Goal: Task Accomplishment & Management: Use online tool/utility

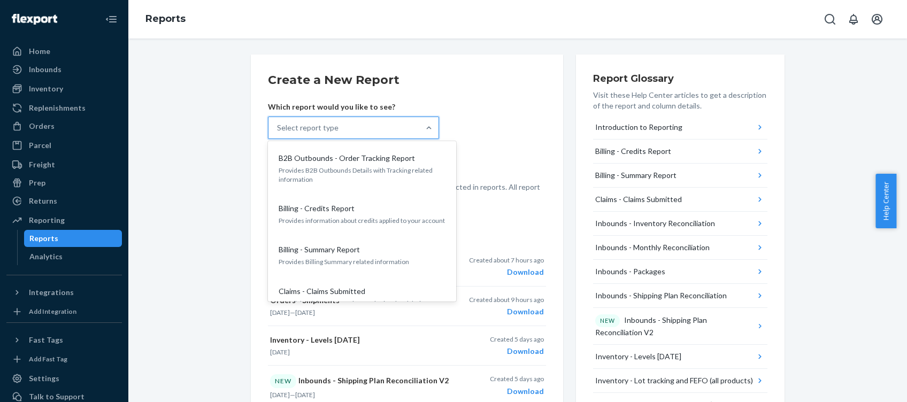
click at [405, 126] on div "Select report type" at bounding box center [344, 127] width 151 height 21
click at [278, 126] on input "option B2B Outbounds - Order Tracking Report focused, 1 of 27. 27 results avail…" at bounding box center [277, 128] width 1 height 11
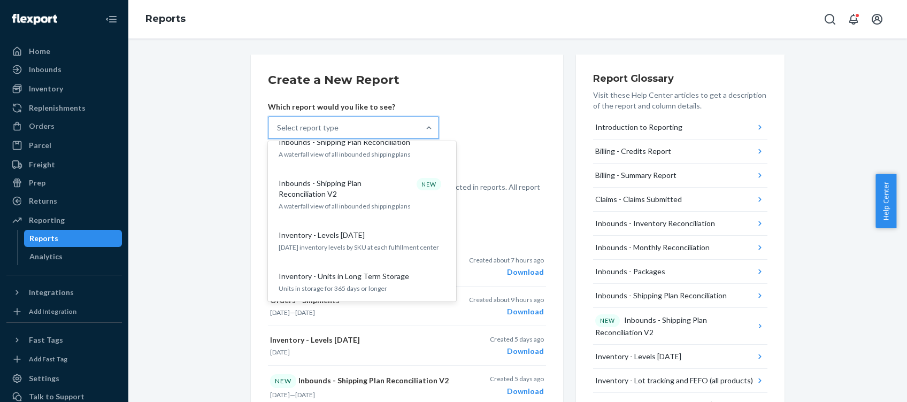
scroll to position [342, 0]
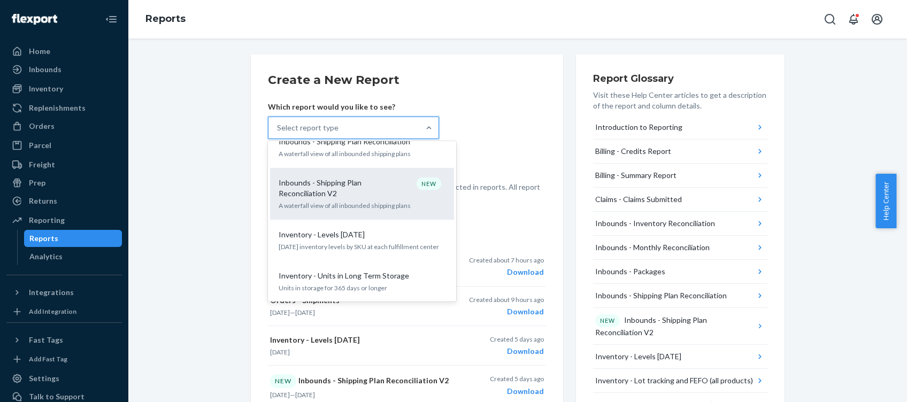
click at [397, 201] on p "A waterfall view of all inbounded shipping plans" at bounding box center [362, 205] width 167 height 9
click at [278, 133] on input "option Inbounds - Shipping Plan Reconciliation V2 focused, 0 of 27. 27 results …" at bounding box center [277, 128] width 1 height 11
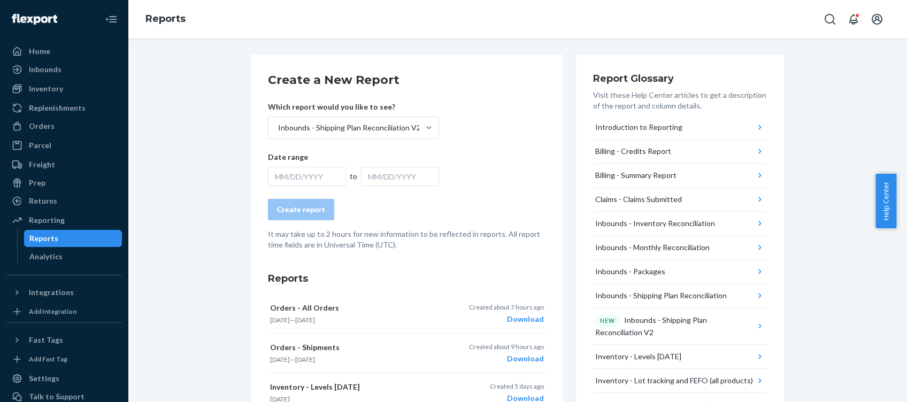
click at [305, 182] on div "MM/DD/YYYY" at bounding box center [307, 176] width 78 height 19
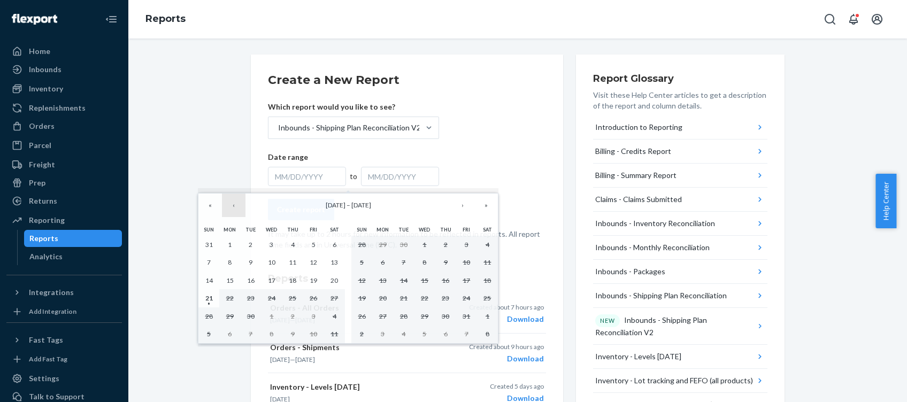
click at [227, 211] on button "‹" at bounding box center [234, 206] width 24 height 24
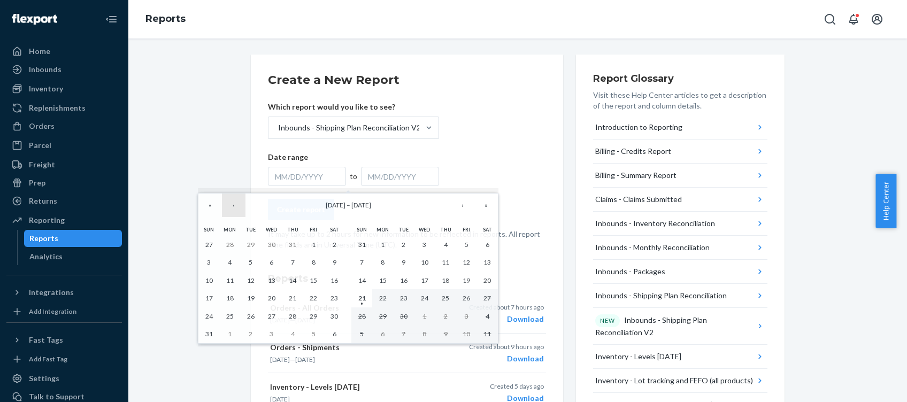
click at [227, 211] on button "‹" at bounding box center [234, 206] width 24 height 24
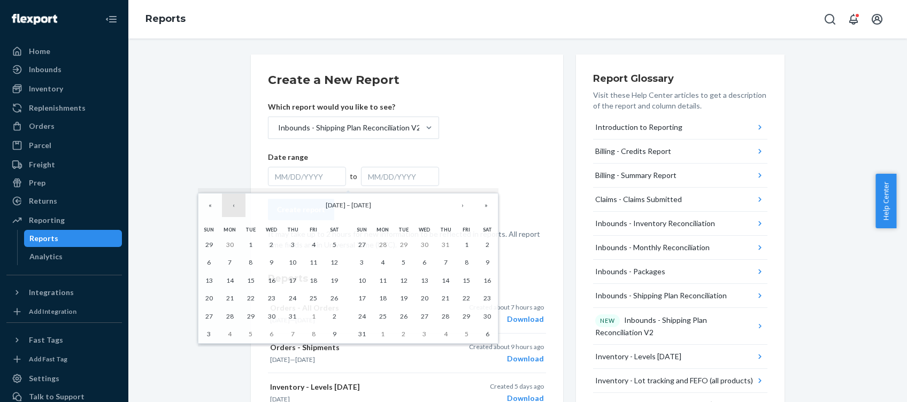
click at [227, 211] on button "‹" at bounding box center [234, 206] width 24 height 24
click at [229, 211] on button "‹" at bounding box center [234, 206] width 24 height 24
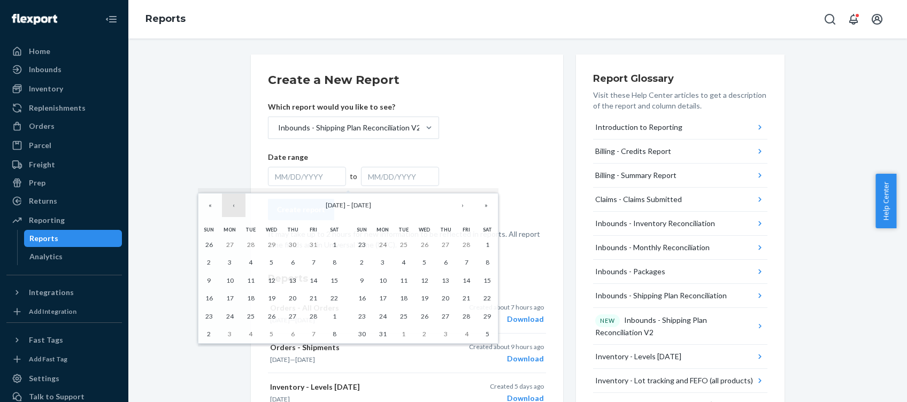
click at [229, 211] on button "‹" at bounding box center [234, 206] width 24 height 24
click at [231, 206] on button "‹" at bounding box center [234, 206] width 24 height 24
click at [464, 201] on button "›" at bounding box center [463, 206] width 24 height 24
click at [231, 314] on abbr "30" at bounding box center [229, 316] width 7 height 8
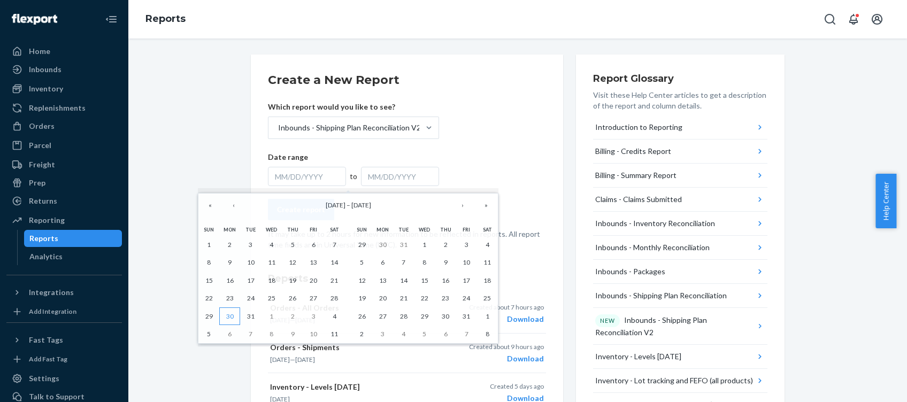
click at [231, 314] on abbr "30" at bounding box center [229, 316] width 7 height 8
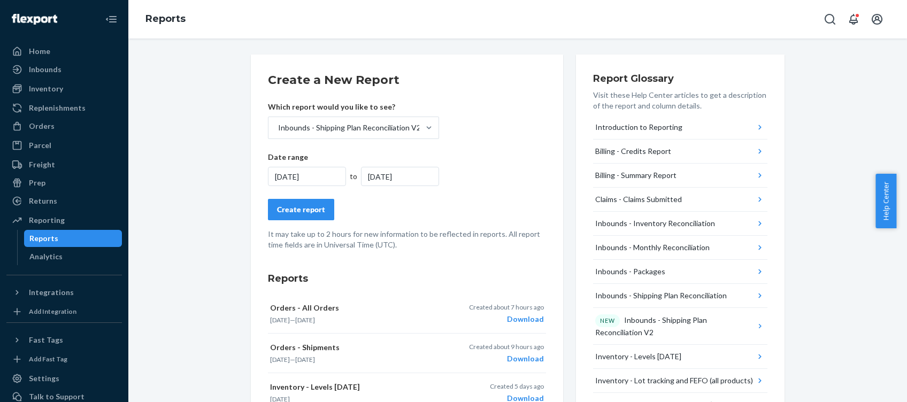
click at [423, 176] on div "[DATE]" at bounding box center [400, 176] width 78 height 19
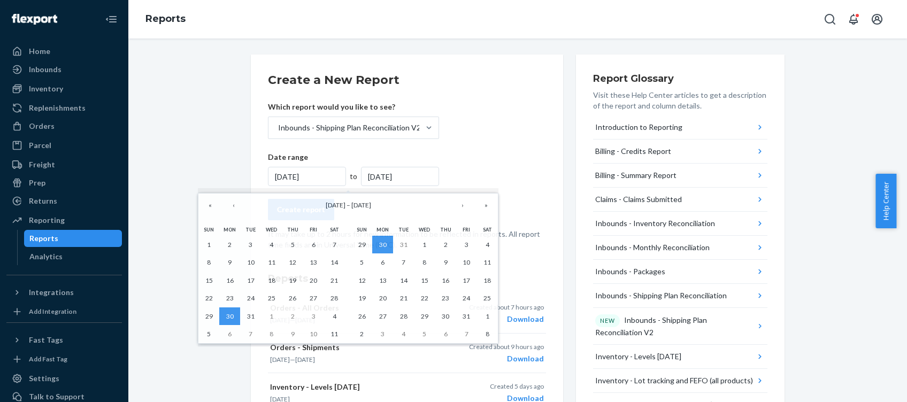
click at [423, 176] on div "[DATE]" at bounding box center [400, 176] width 78 height 19
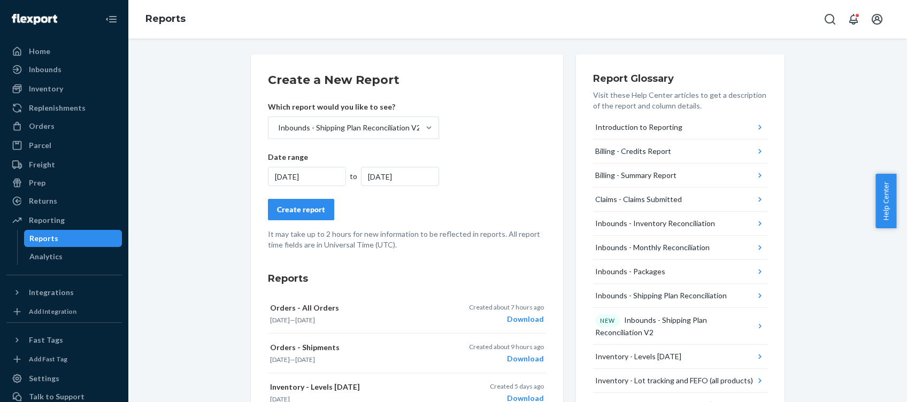
drag, startPoint x: 423, startPoint y: 176, endPoint x: 402, endPoint y: 175, distance: 20.9
click at [402, 175] on div "[DATE]" at bounding box center [400, 176] width 78 height 19
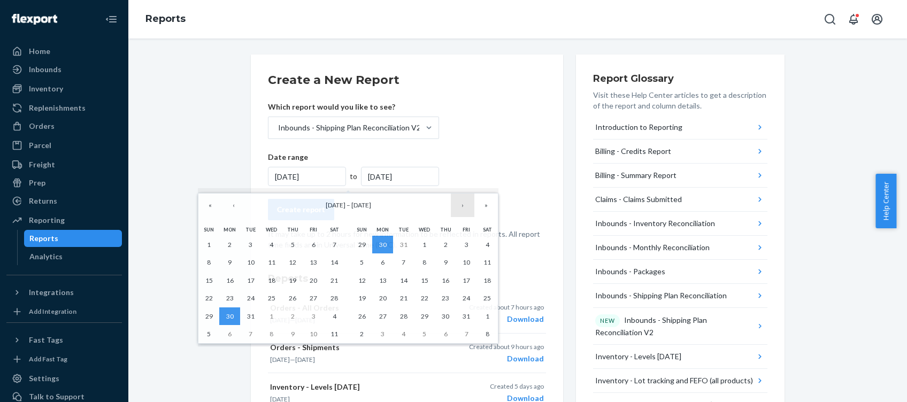
click at [466, 209] on button "›" at bounding box center [463, 206] width 24 height 24
click at [464, 208] on button "›" at bounding box center [463, 206] width 24 height 24
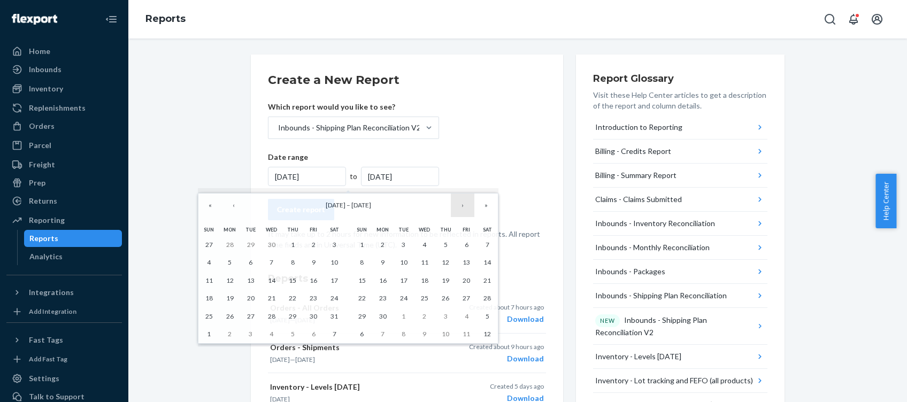
click at [464, 208] on button "›" at bounding box center [463, 206] width 24 height 24
click at [459, 206] on button "›" at bounding box center [463, 206] width 24 height 24
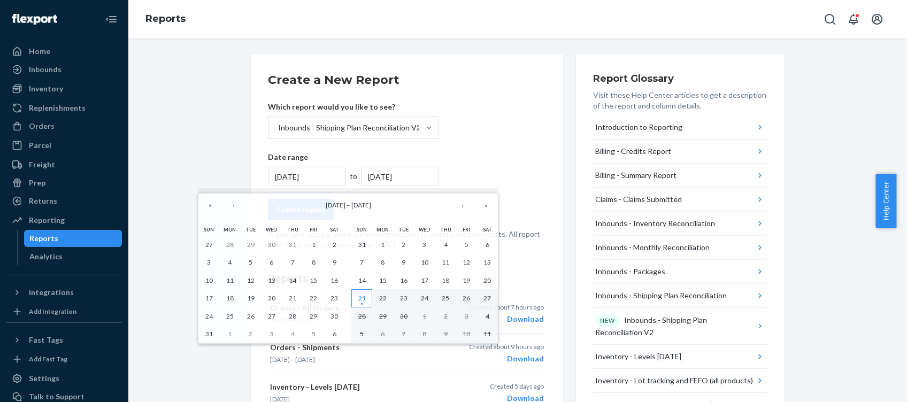
click at [356, 294] on button "21" at bounding box center [361, 298] width 21 height 18
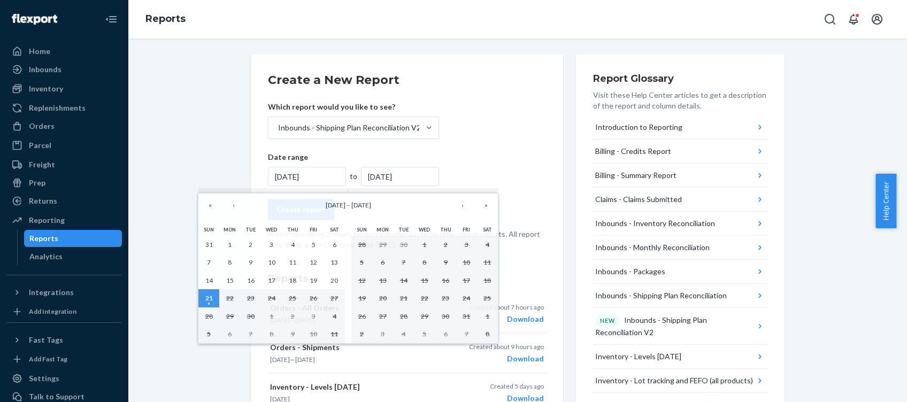
click at [402, 180] on div "[DATE]" at bounding box center [400, 176] width 78 height 19
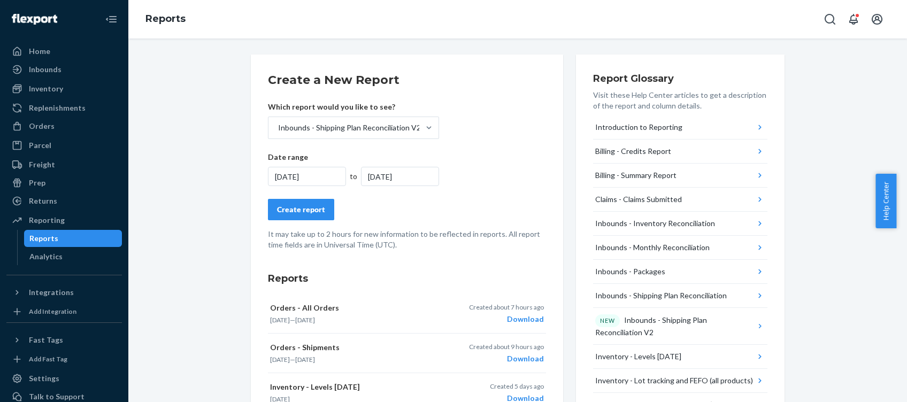
click at [386, 175] on div "[DATE]" at bounding box center [400, 176] width 78 height 19
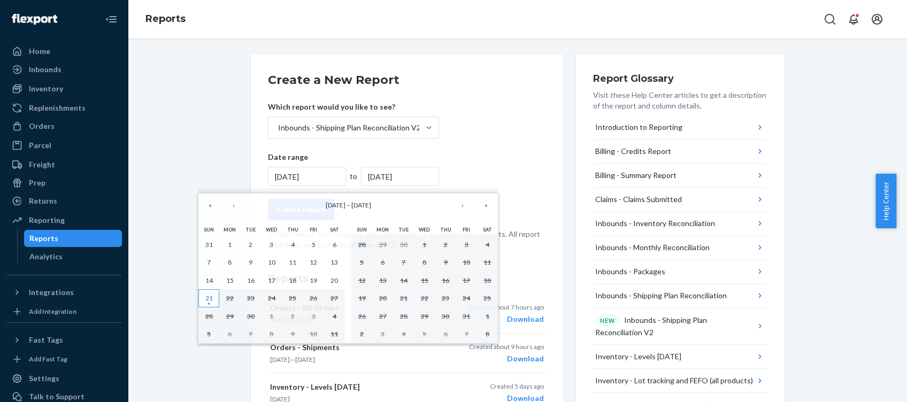
click at [203, 294] on button "21" at bounding box center [208, 298] width 21 height 18
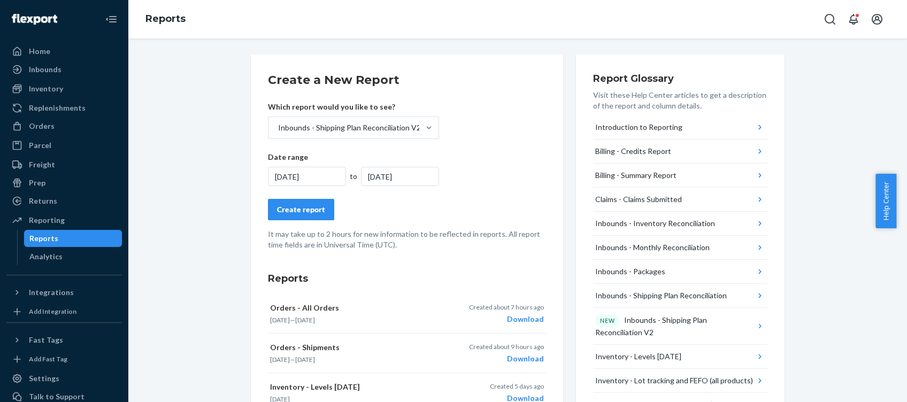
click at [294, 171] on div "[DATE]" at bounding box center [307, 176] width 78 height 19
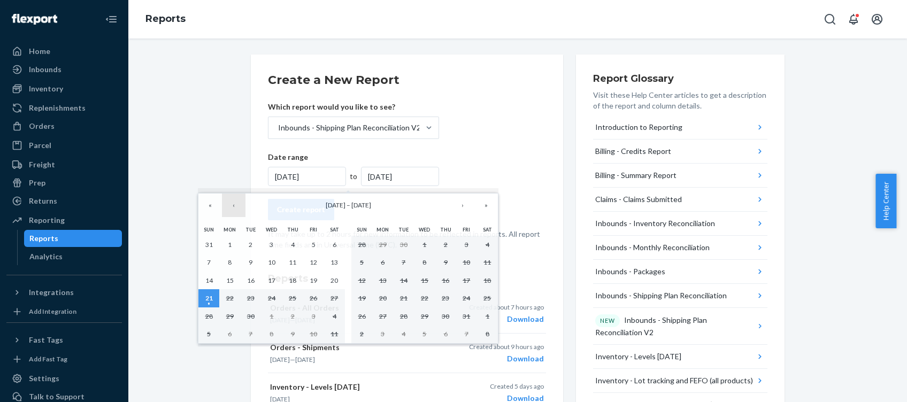
click at [234, 207] on button "‹" at bounding box center [234, 206] width 24 height 24
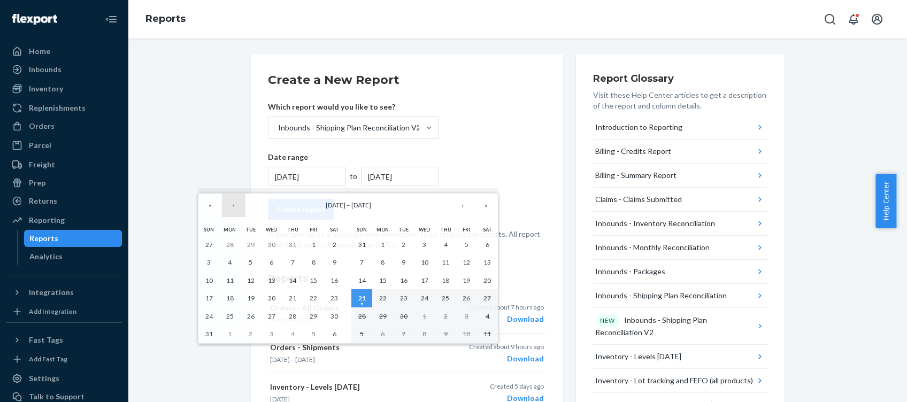
click at [234, 207] on button "‹" at bounding box center [234, 206] width 24 height 24
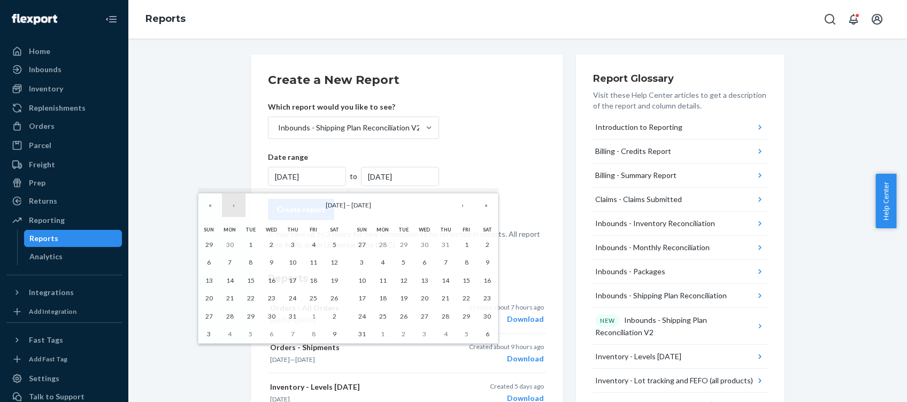
click at [234, 207] on button "‹" at bounding box center [234, 206] width 24 height 24
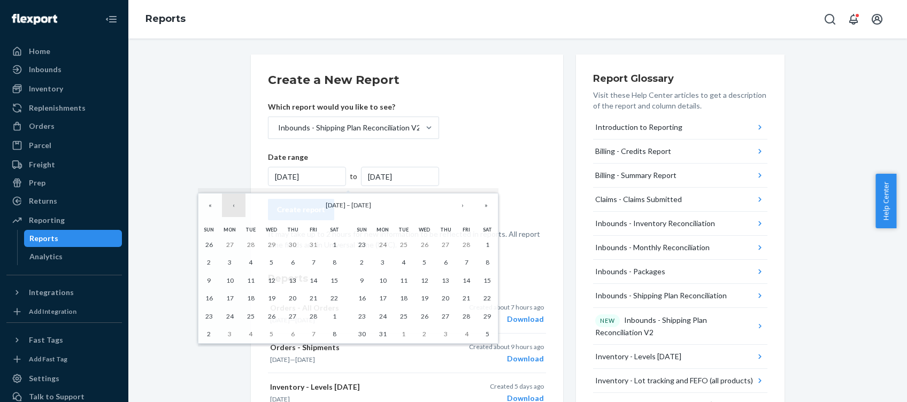
click at [234, 207] on button "‹" at bounding box center [234, 206] width 24 height 24
click at [233, 248] on abbr "30" at bounding box center [229, 245] width 7 height 8
click at [231, 312] on abbr "30" at bounding box center [229, 316] width 7 height 8
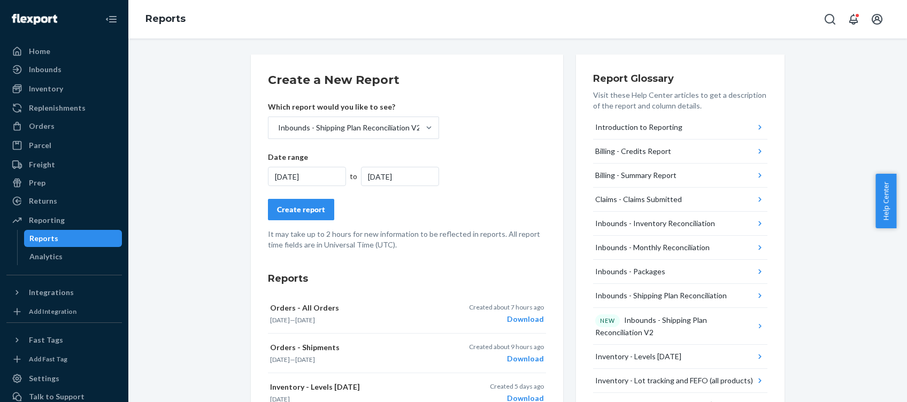
click at [394, 175] on div "[DATE]" at bounding box center [400, 176] width 78 height 19
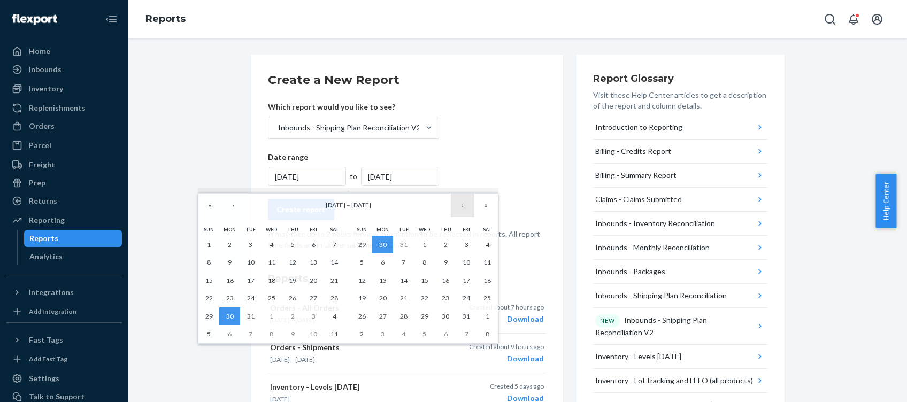
click at [464, 202] on button "›" at bounding box center [463, 206] width 24 height 24
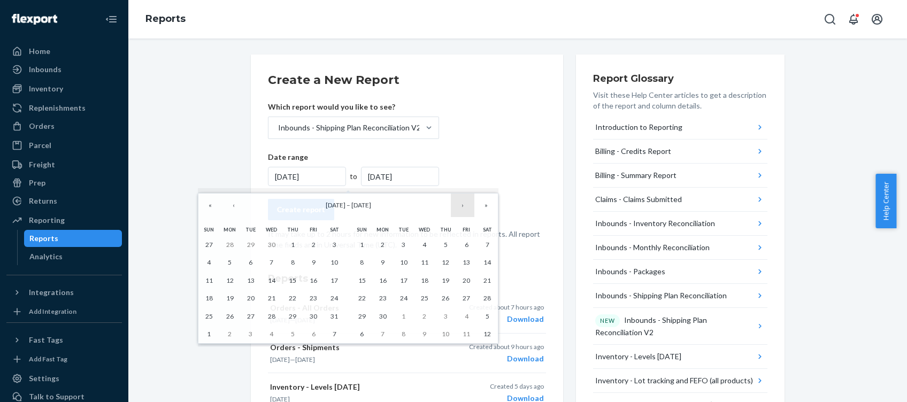
click at [464, 202] on button "›" at bounding box center [463, 206] width 24 height 24
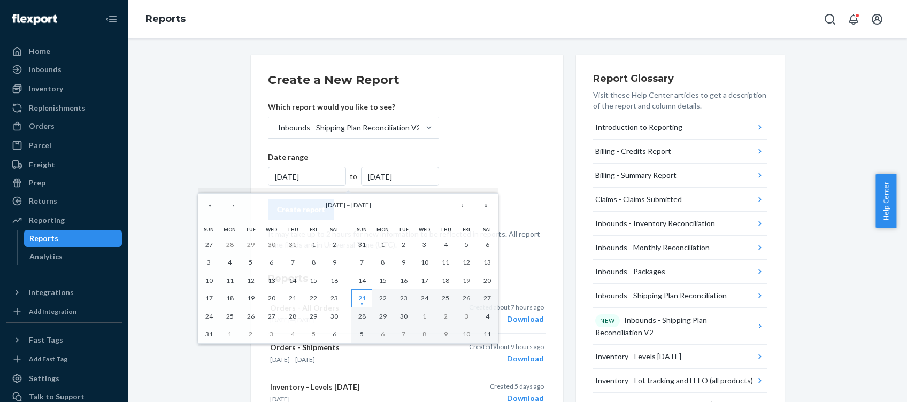
click at [359, 295] on abbr "21" at bounding box center [361, 298] width 7 height 8
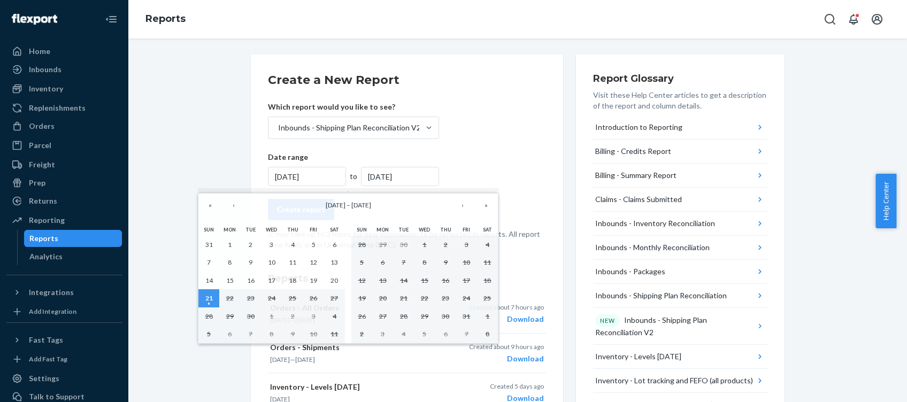
click at [382, 172] on div "[DATE]" at bounding box center [400, 176] width 78 height 19
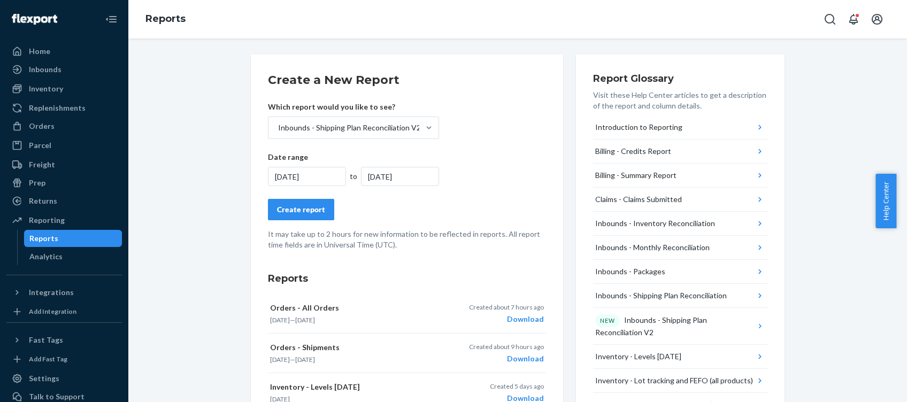
click at [393, 177] on div "[DATE]" at bounding box center [400, 176] width 78 height 19
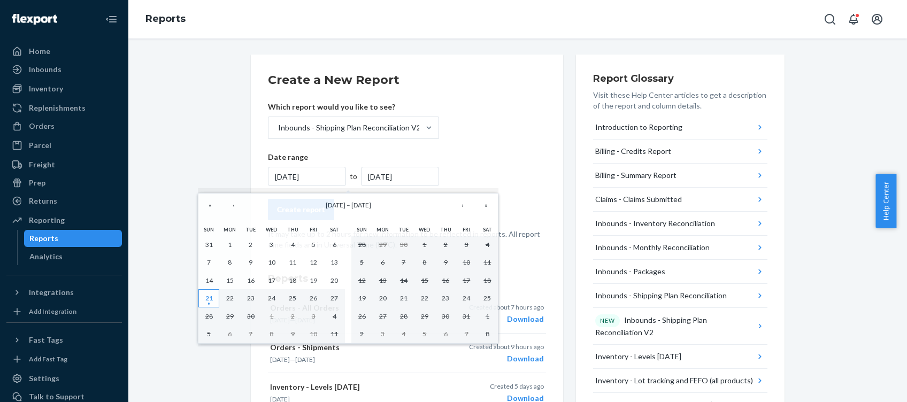
click at [205, 301] on abbr "21" at bounding box center [208, 298] width 7 height 8
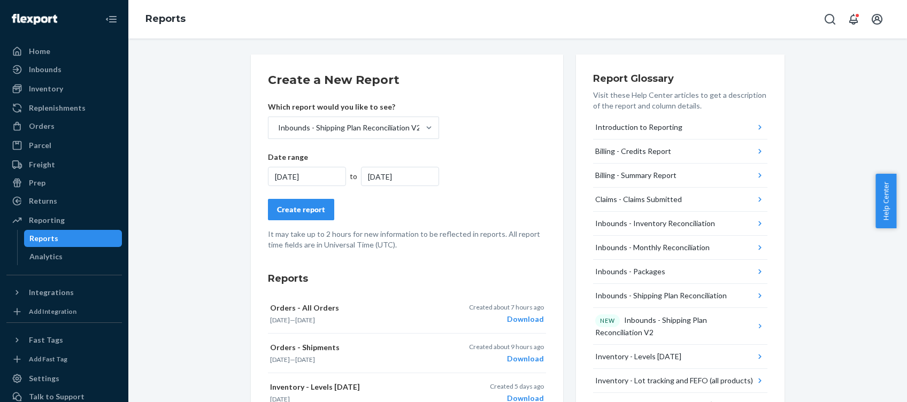
click at [292, 175] on div "[DATE]" at bounding box center [307, 176] width 78 height 19
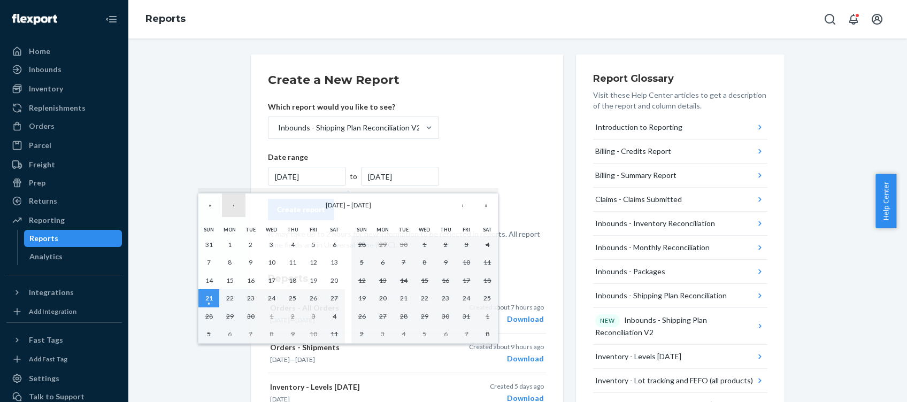
click at [230, 212] on button "‹" at bounding box center [234, 206] width 24 height 24
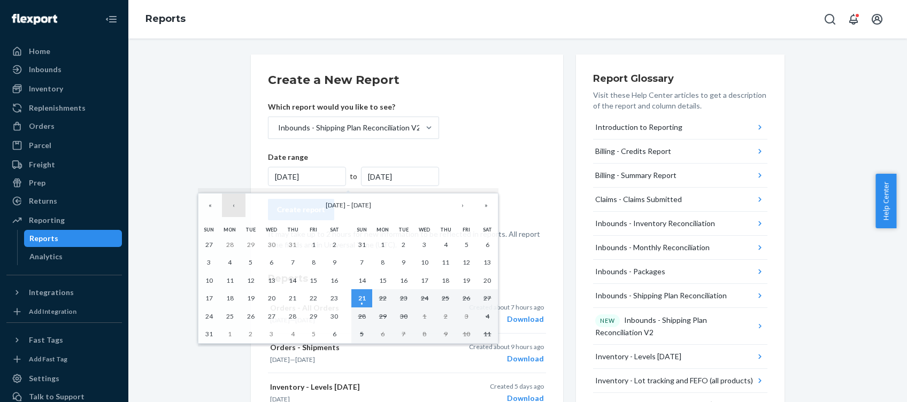
click at [230, 212] on button "‹" at bounding box center [234, 206] width 24 height 24
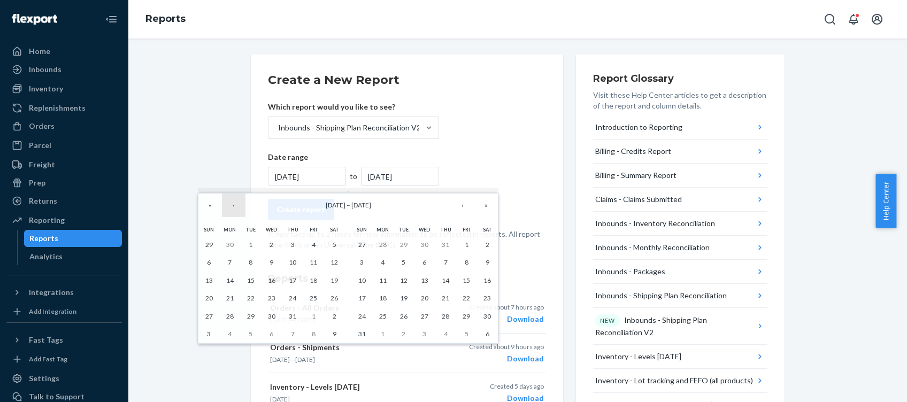
click at [230, 212] on button "‹" at bounding box center [234, 206] width 24 height 24
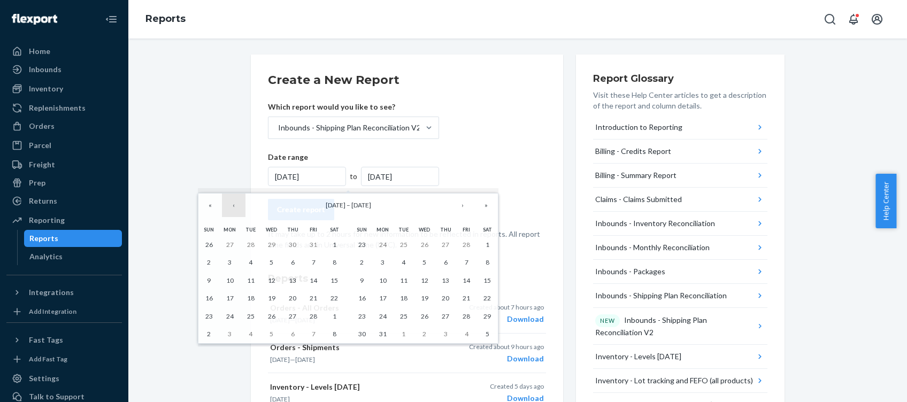
click at [230, 212] on button "‹" at bounding box center [234, 206] width 24 height 24
click at [233, 310] on button "30" at bounding box center [229, 317] width 21 height 18
click at [292, 177] on div "[DATE]" at bounding box center [307, 176] width 78 height 19
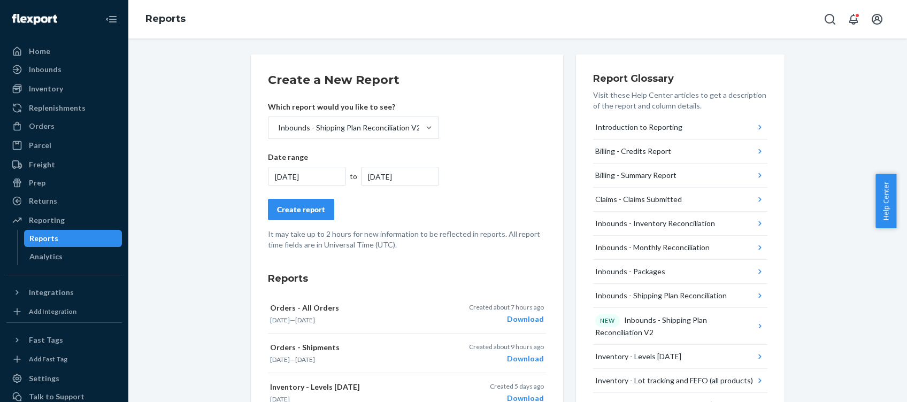
click at [292, 177] on div "[DATE]" at bounding box center [307, 176] width 78 height 19
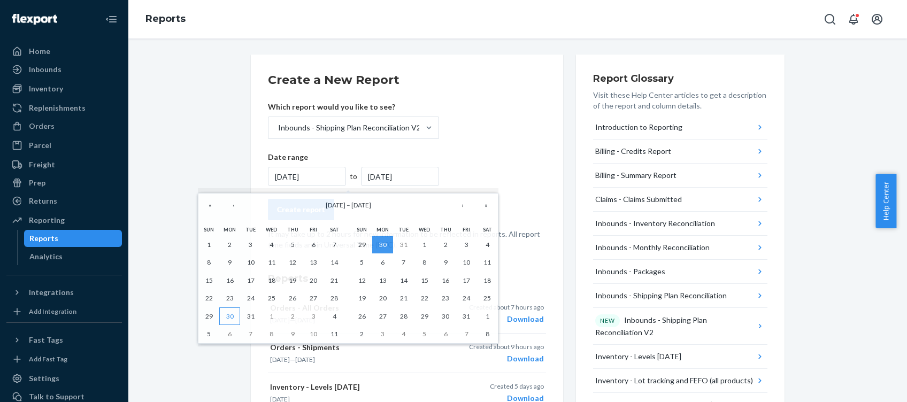
click at [228, 316] on abbr "30" at bounding box center [229, 316] width 7 height 8
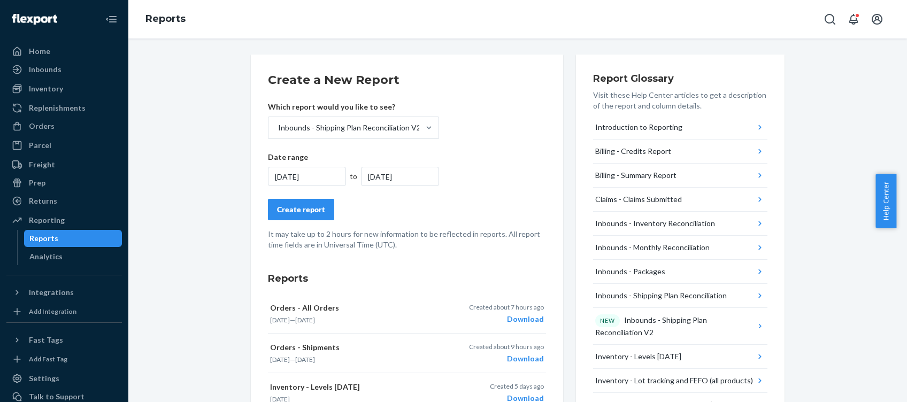
click at [386, 174] on div "[DATE]" at bounding box center [400, 176] width 78 height 19
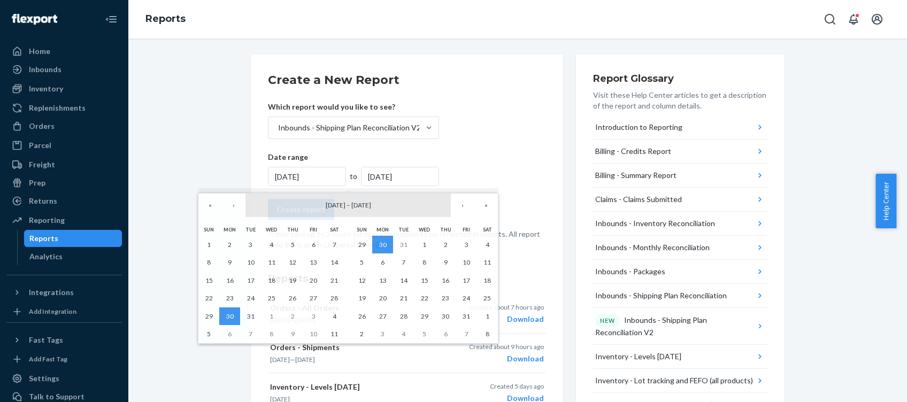
click at [371, 202] on span "[DATE]" at bounding box center [361, 205] width 20 height 8
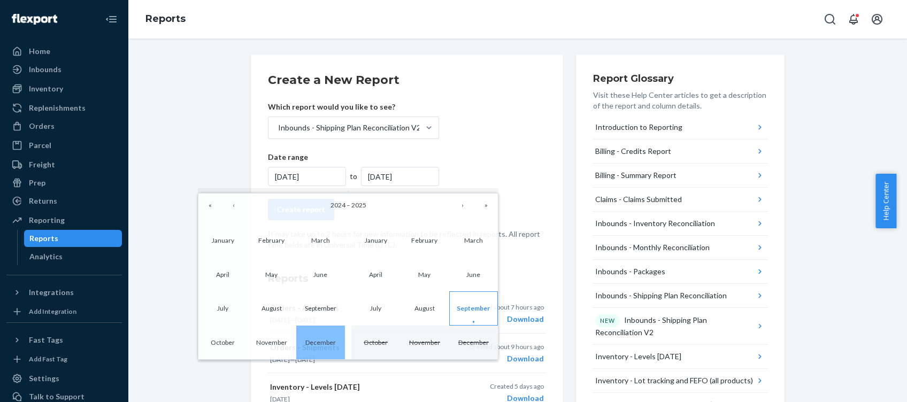
click at [464, 306] on abbr "September" at bounding box center [473, 308] width 33 height 8
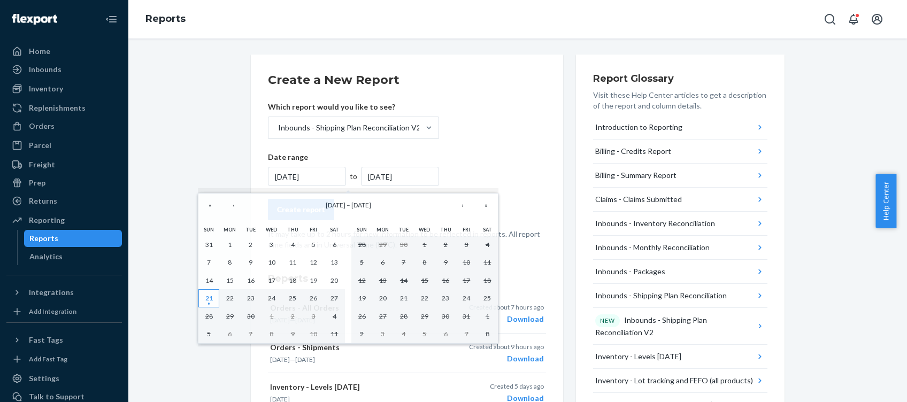
click at [205, 301] on abbr "21" at bounding box center [208, 298] width 7 height 8
click at [210, 298] on abbr "21" at bounding box center [208, 298] width 7 height 8
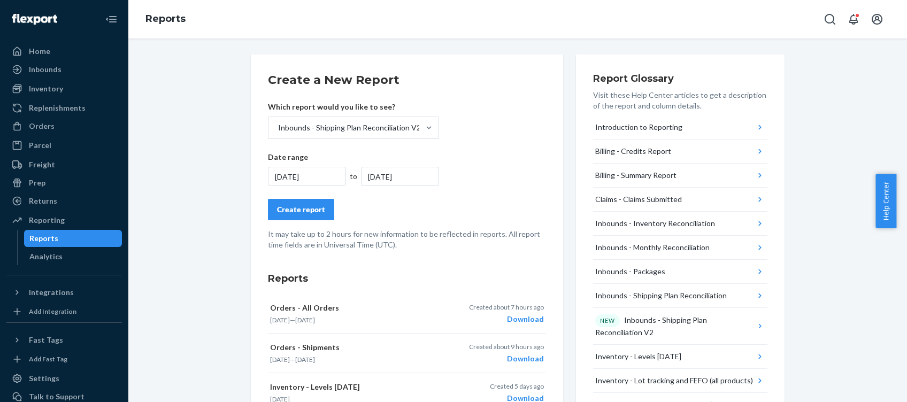
click at [288, 170] on div "[DATE]" at bounding box center [307, 176] width 78 height 19
click at [668, 294] on div "Inbounds - Shipping Plan Reconciliation" at bounding box center [661, 295] width 132 height 11
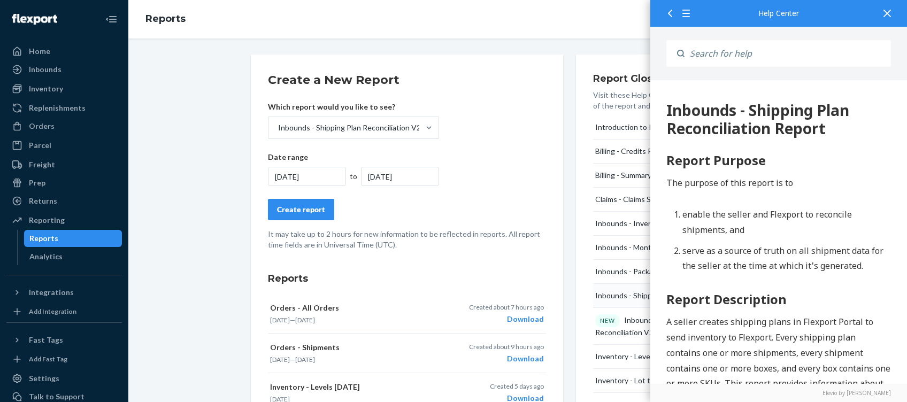
scroll to position [0, 0]
click at [298, 175] on div "[DATE]" at bounding box center [307, 176] width 78 height 19
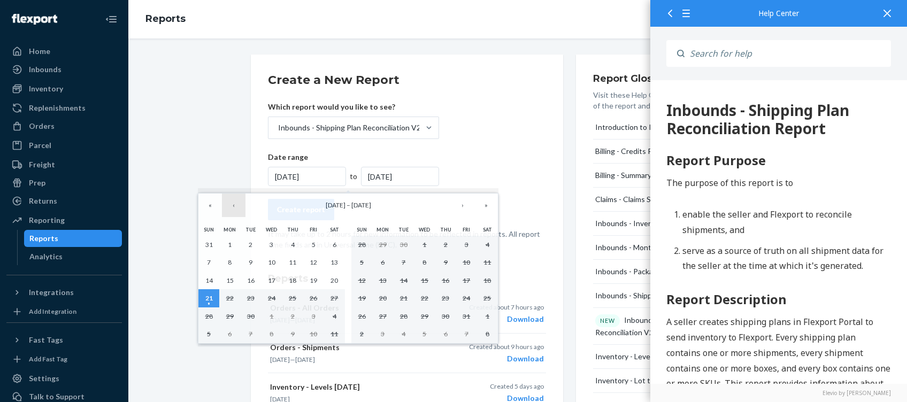
click at [234, 210] on button "‹" at bounding box center [234, 206] width 24 height 24
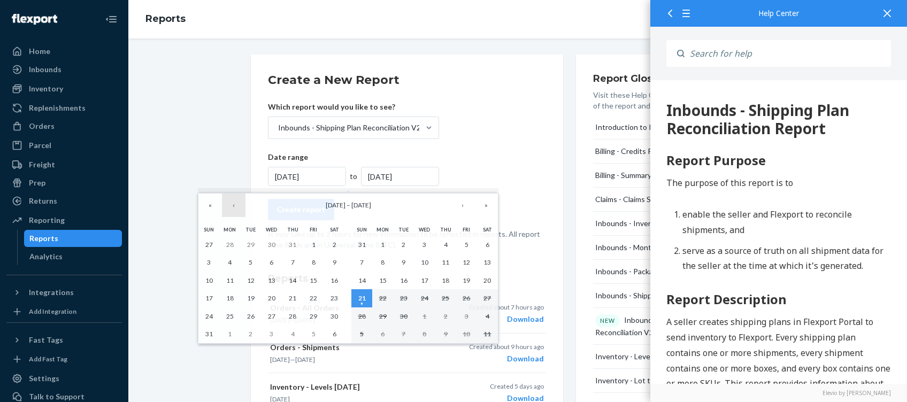
click at [234, 210] on button "‹" at bounding box center [234, 206] width 24 height 24
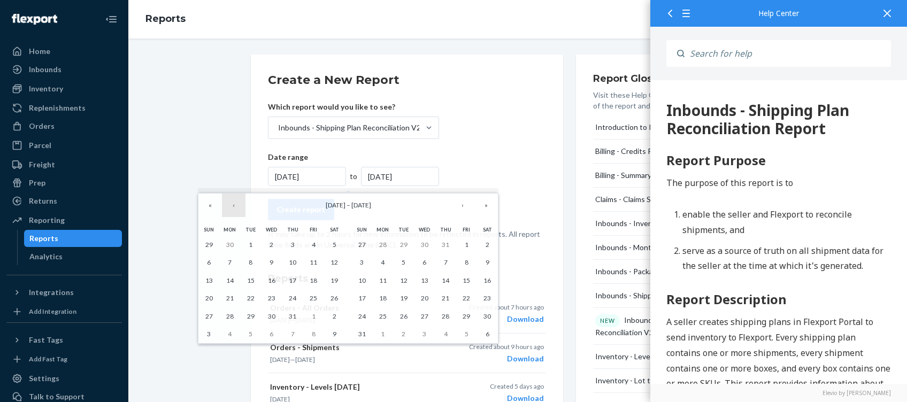
click at [234, 210] on button "‹" at bounding box center [234, 206] width 24 height 24
click at [273, 173] on div "[DATE]" at bounding box center [307, 176] width 78 height 19
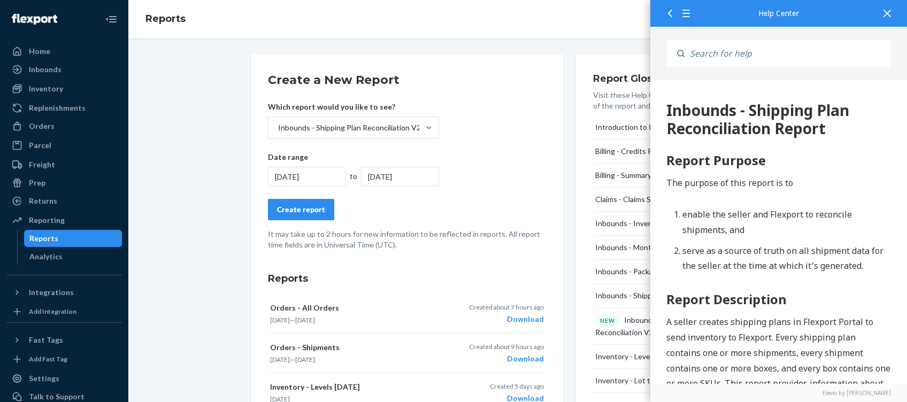
click at [273, 173] on div "[DATE]" at bounding box center [307, 176] width 78 height 19
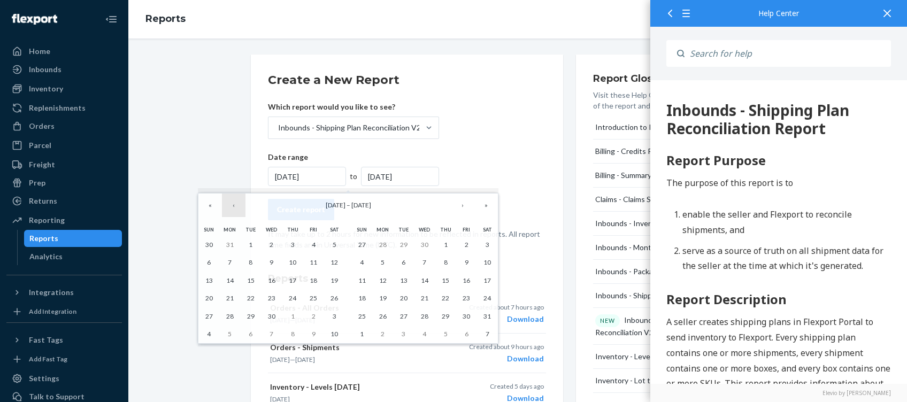
click at [231, 203] on button "‹" at bounding box center [234, 206] width 24 height 24
click at [229, 247] on abbr "30" at bounding box center [229, 245] width 7 height 8
click at [461, 210] on button "›" at bounding box center [463, 206] width 24 height 24
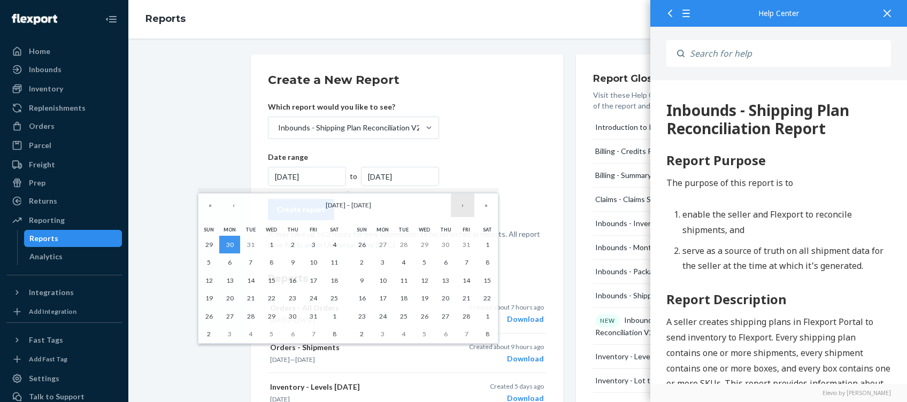
click at [461, 210] on button "›" at bounding box center [463, 206] width 24 height 24
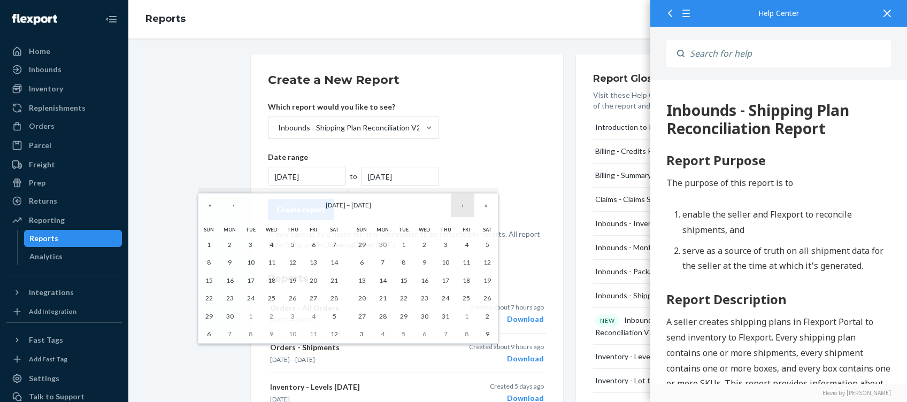
click at [461, 210] on button "›" at bounding box center [463, 206] width 24 height 24
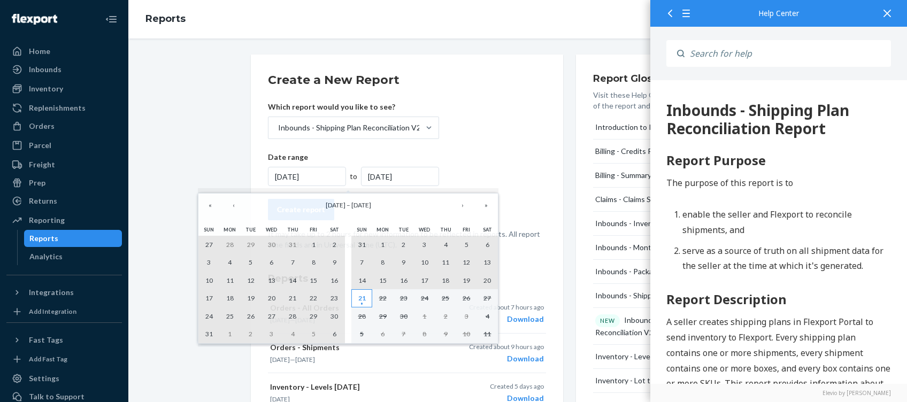
click at [360, 301] on abbr "21" at bounding box center [361, 298] width 7 height 8
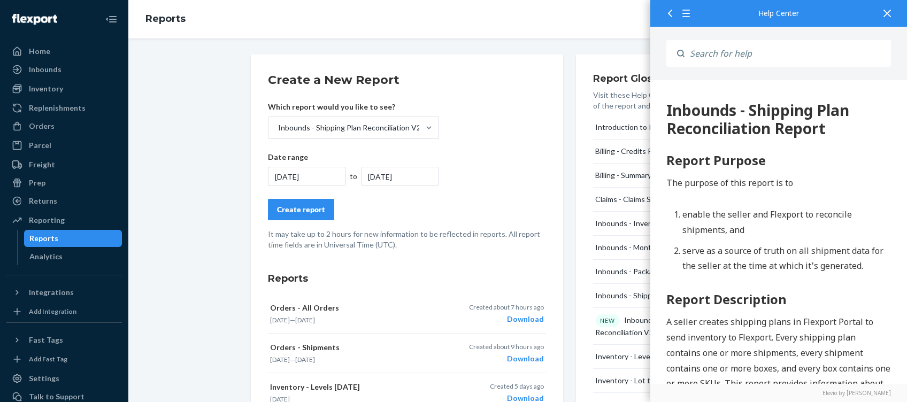
click at [307, 210] on div "Create report" at bounding box center [301, 209] width 48 height 11
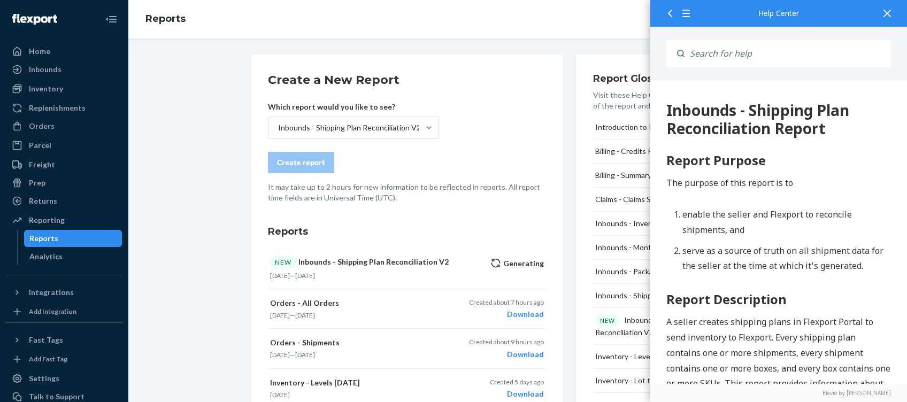
click at [307, 210] on div "Create a New Report Which report would you like to see? Inbounds - Shipping Pla…" at bounding box center [407, 372] width 278 height 601
click at [889, 17] on icon at bounding box center [887, 13] width 7 height 7
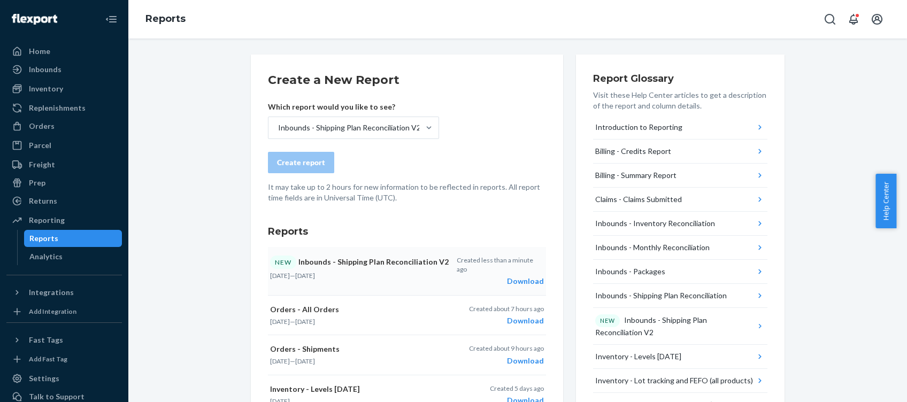
click at [533, 276] on div "Download" at bounding box center [500, 281] width 87 height 11
click at [533, 276] on div "button" at bounding box center [500, 281] width 87 height 10
